Goal: Use online tool/utility: Utilize a website feature to perform a specific function

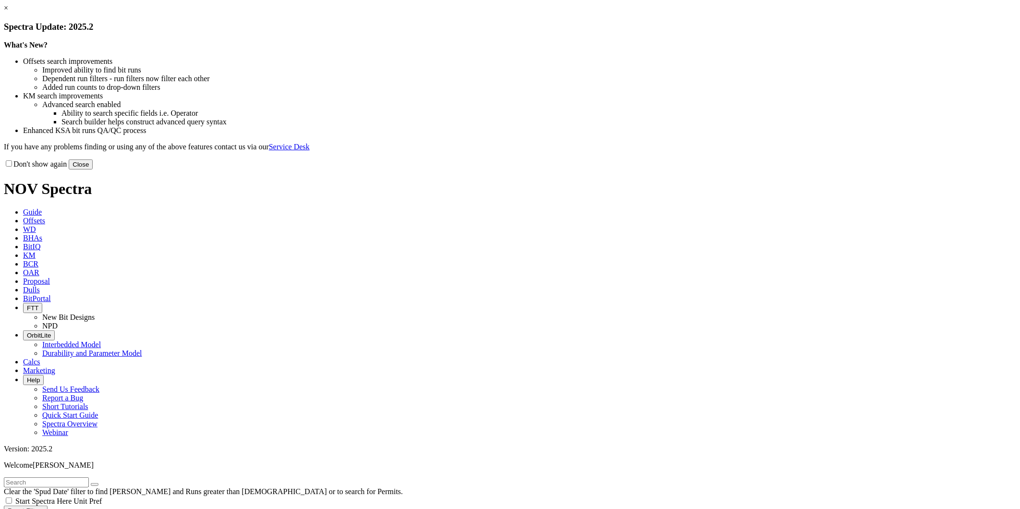
click at [93, 169] on button "Close" at bounding box center [81, 164] width 24 height 10
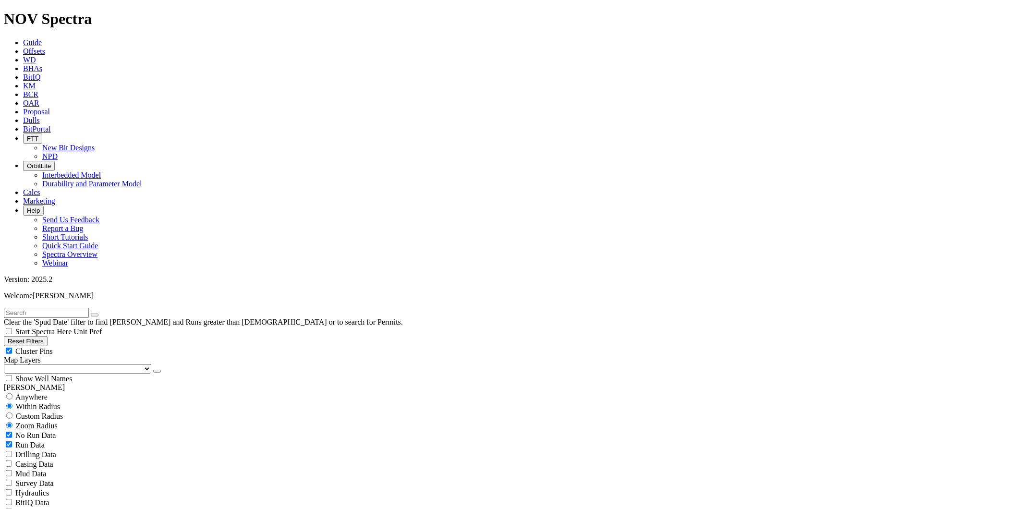
click at [40, 188] on link "Calcs" at bounding box center [31, 192] width 17 height 8
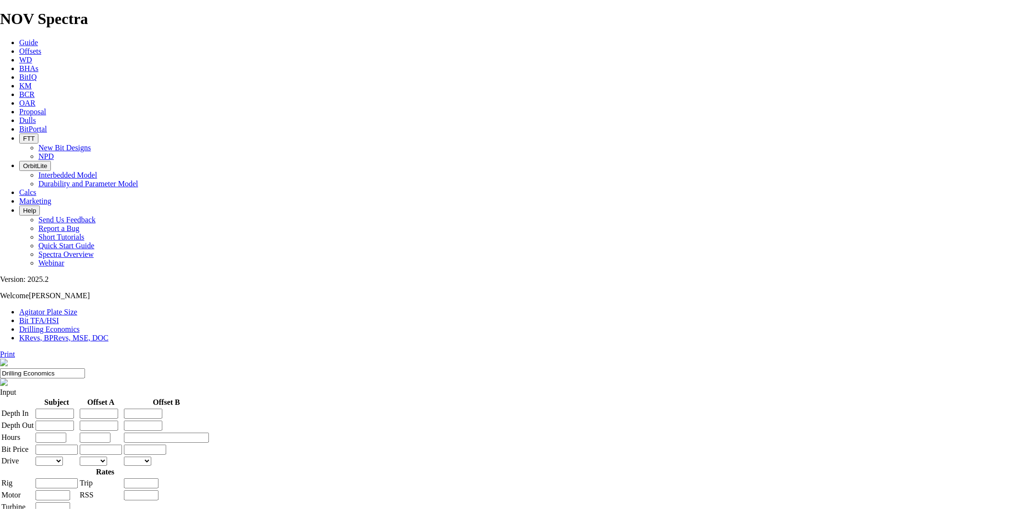
click at [59, 316] on link "Bit TFA/HSI" at bounding box center [39, 320] width 40 height 8
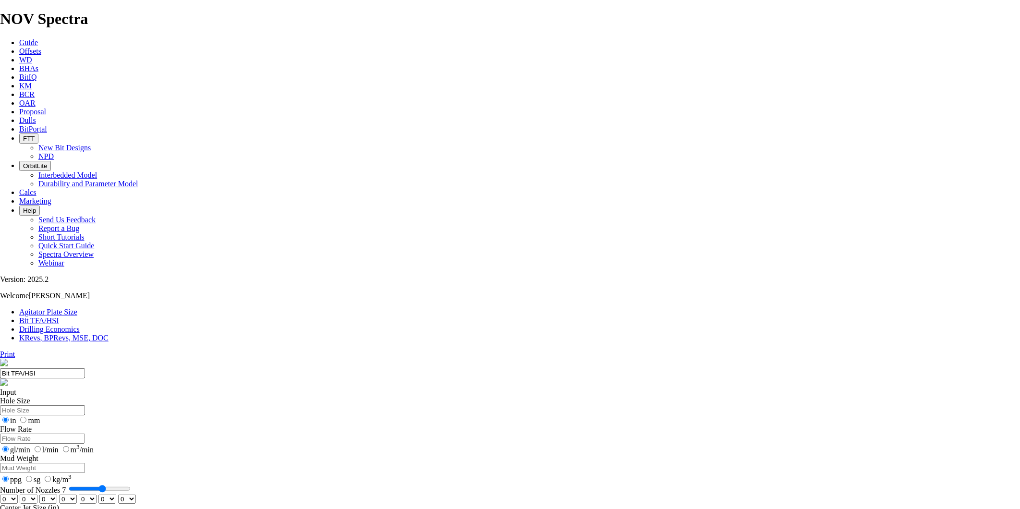
click at [85, 405] on input "Hole Size" at bounding box center [42, 410] width 85 height 10
type input "8.5"
drag, startPoint x: 420, startPoint y: 252, endPoint x: 429, endPoint y: 252, distance: 8.7
type input "8"
click at [131, 485] on input "Number of Nozzles 8" at bounding box center [100, 489] width 62 height 8
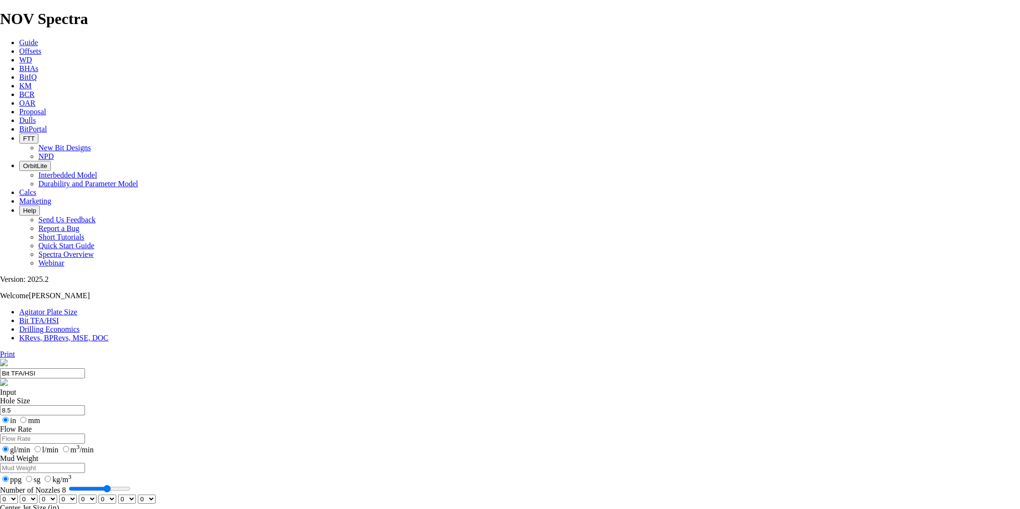
click at [18, 495] on select "0 1 2 3 4 5 6 7 8 9 10 11 12 13 14 15 16 17 18 19 20 21 22 23 24 25 26 27 28 29…" at bounding box center [9, 499] width 18 height 9
select select "number:12"
click at [18, 495] on select "0 1 2 3 4 5 6 7 8 9 10 11 12 13 14 15 16 17 18 19 20 21 22 23 24 25 26 27 28 29…" at bounding box center [9, 499] width 18 height 9
select select "number:12"
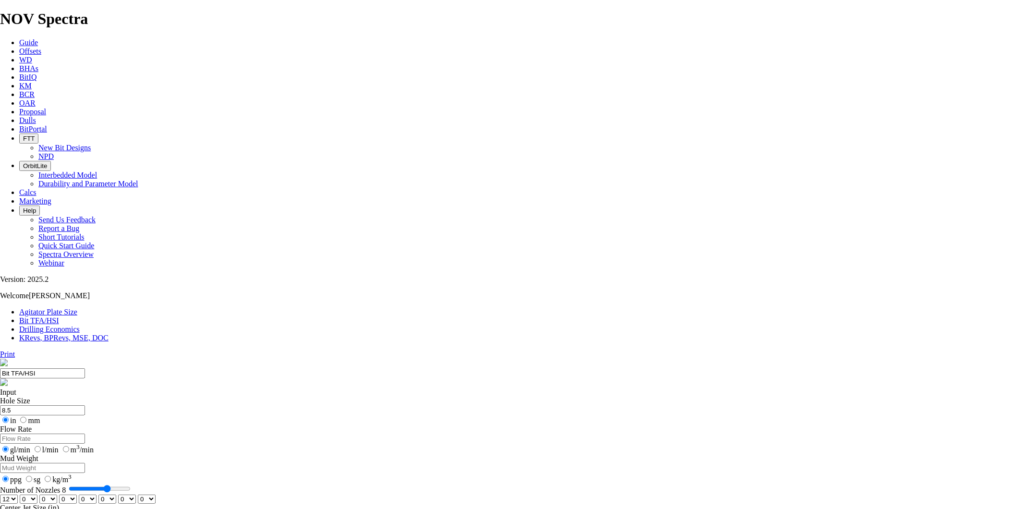
select select "number:12"
